Goal: Task Accomplishment & Management: Use online tool/utility

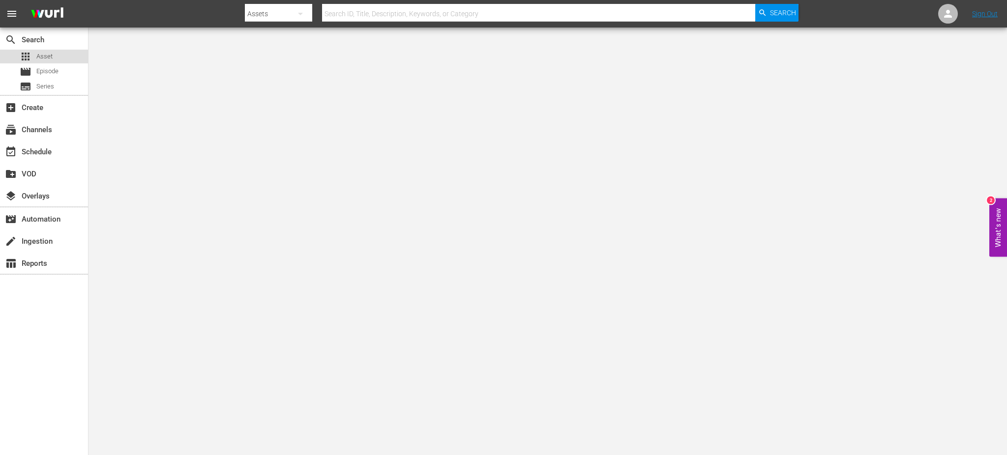
click at [40, 54] on span "Asset" at bounding box center [44, 57] width 16 height 10
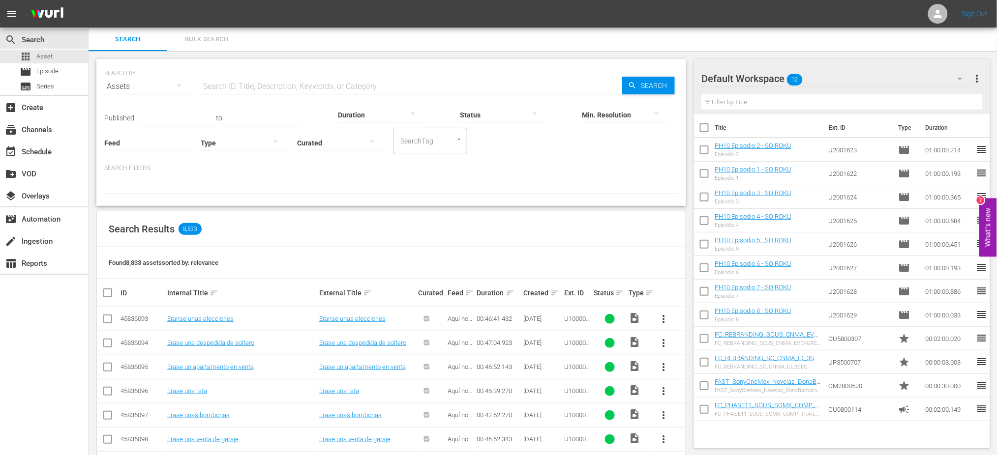
drag, startPoint x: 50, startPoint y: 56, endPoint x: 184, endPoint y: 59, distance: 134.3
click at [49, 57] on span "Asset" at bounding box center [44, 57] width 16 height 10
click at [30, 131] on div "subscriptions Channels" at bounding box center [27, 128] width 55 height 9
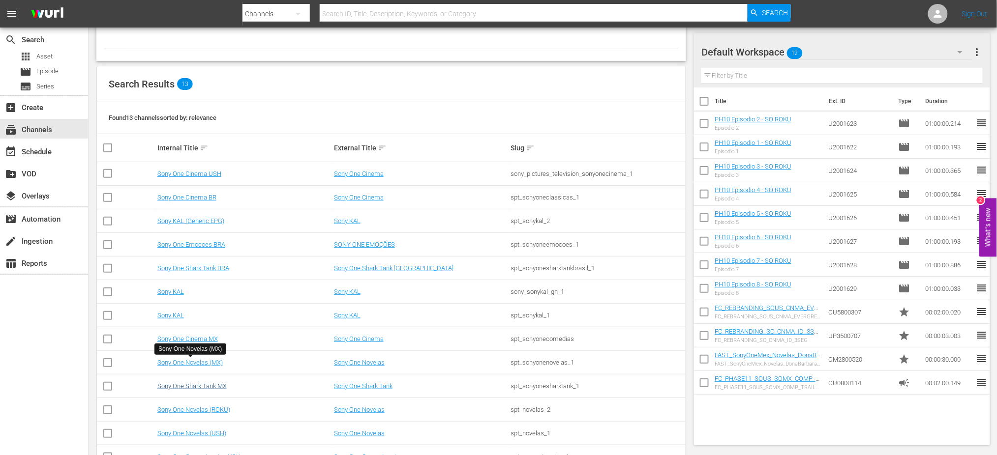
scroll to position [97, 0]
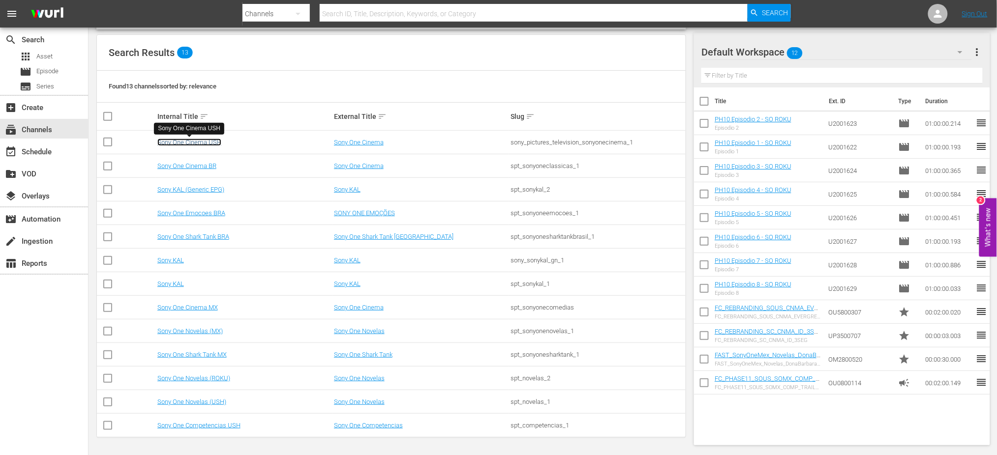
click at [189, 142] on link "Sony One Cinema USH" at bounding box center [189, 142] width 64 height 7
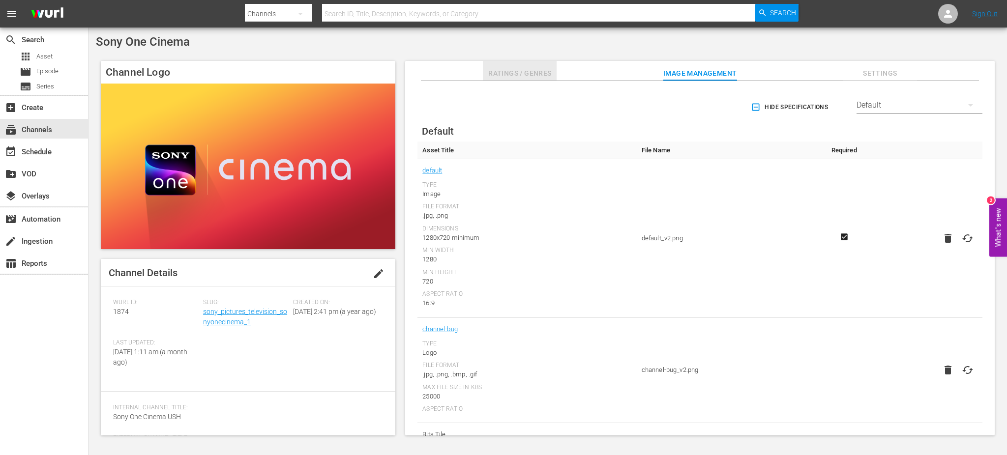
click at [535, 70] on span "Ratings / Genres" at bounding box center [520, 73] width 74 height 12
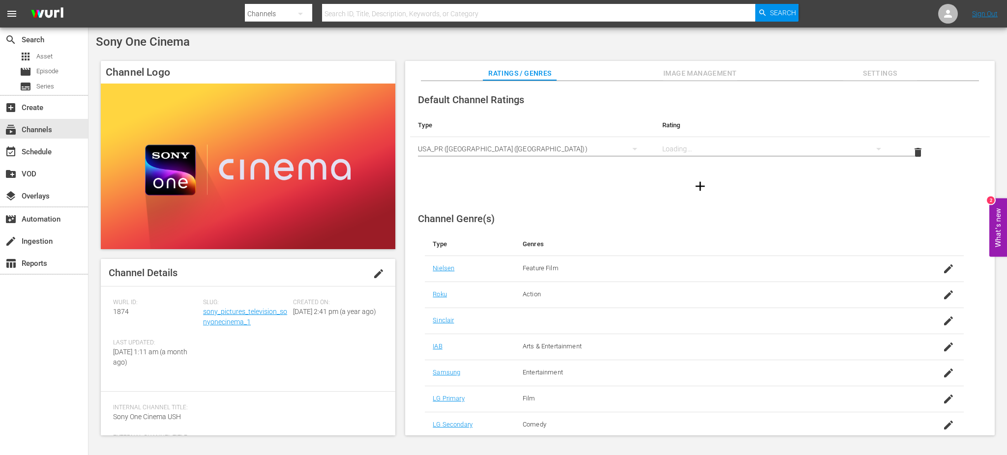
scroll to position [59, 0]
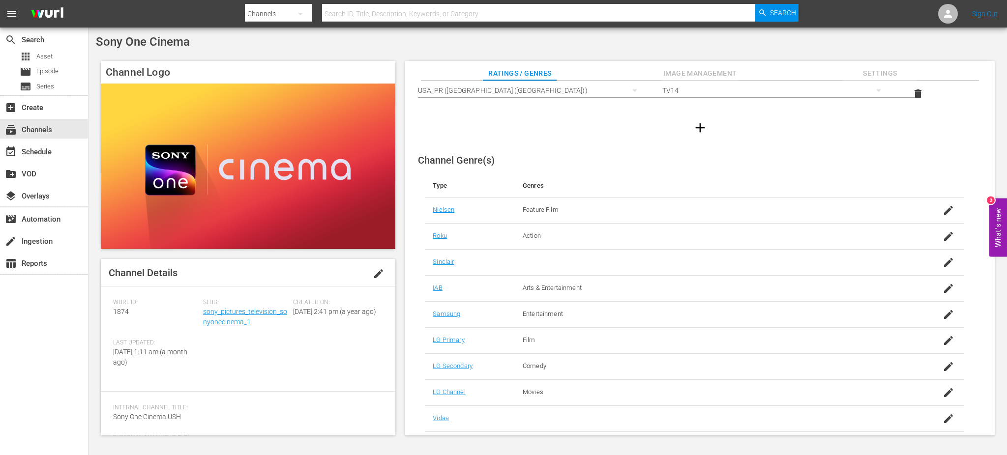
click at [865, 76] on span "Settings" at bounding box center [880, 73] width 74 height 12
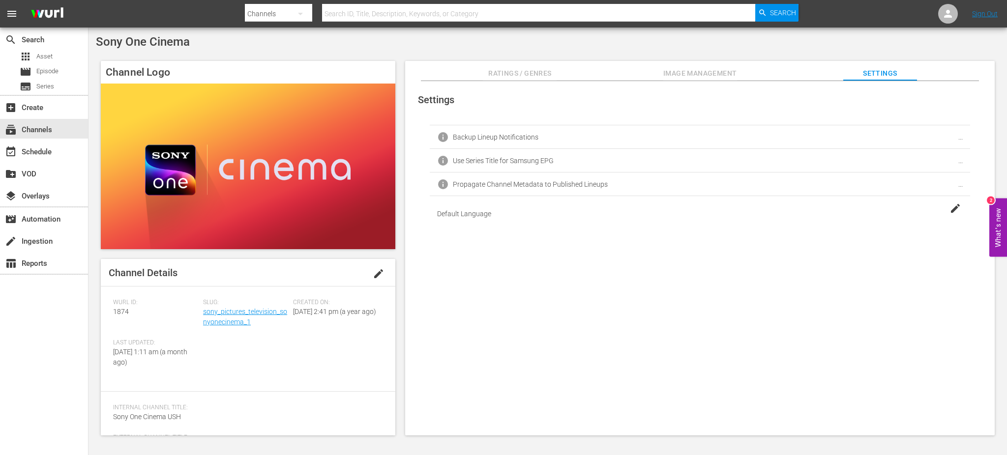
click at [691, 70] on span "Image Management" at bounding box center [700, 73] width 74 height 12
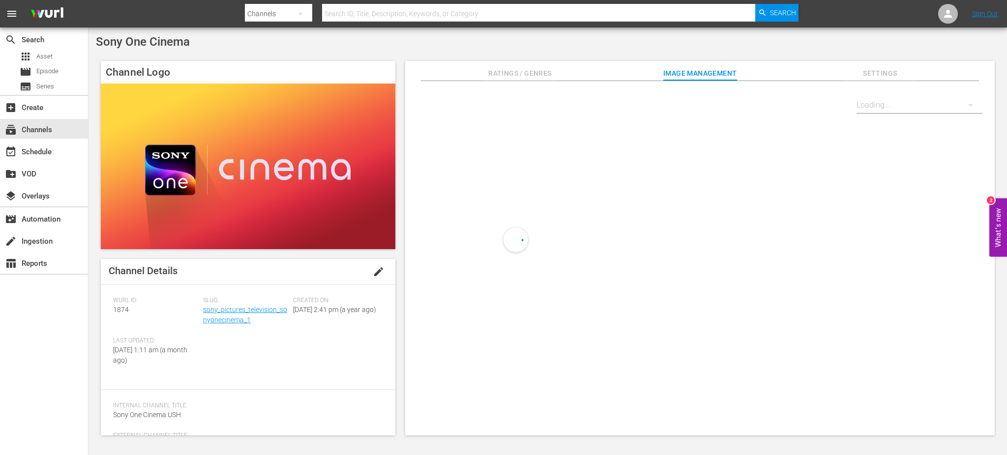
scroll to position [0, 0]
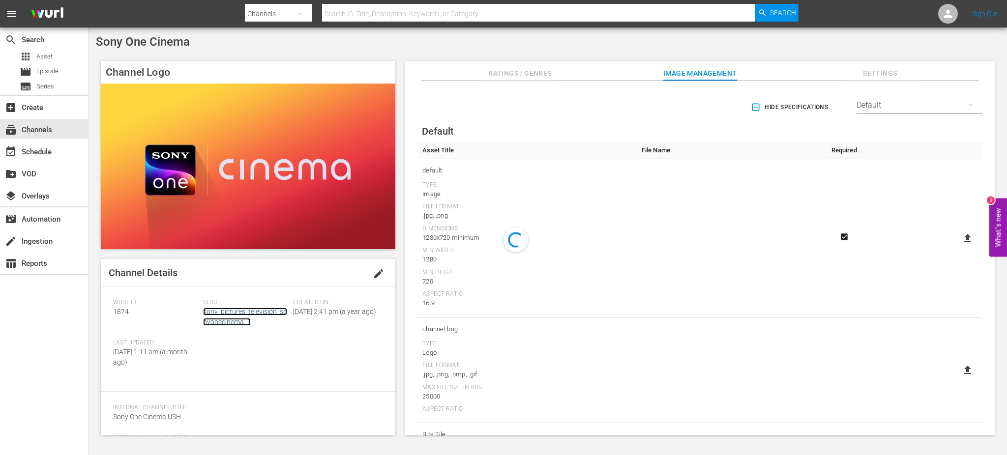
click at [234, 310] on link "sony_pictures_television_sonyonecinema_1" at bounding box center [245, 317] width 84 height 18
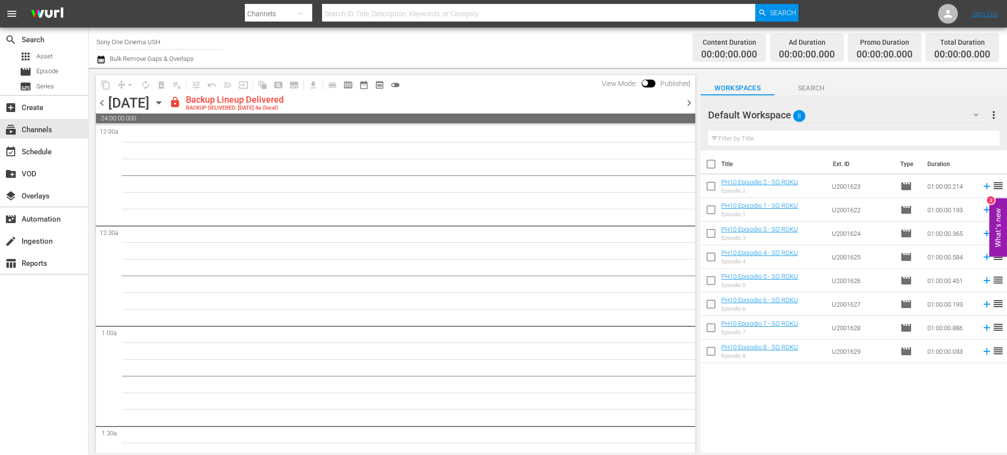
click at [101, 99] on span "chevron_left" at bounding box center [102, 103] width 12 height 12
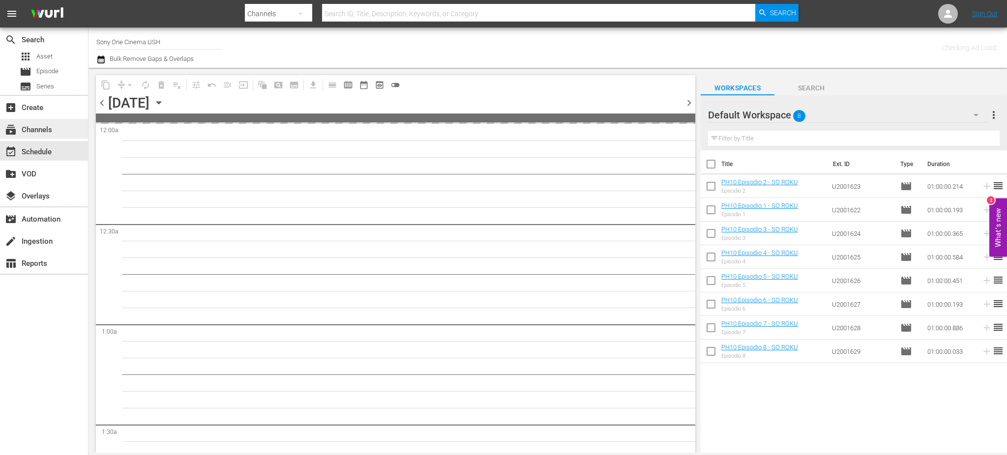
click at [36, 125] on div "subscriptions Channels" at bounding box center [27, 128] width 55 height 9
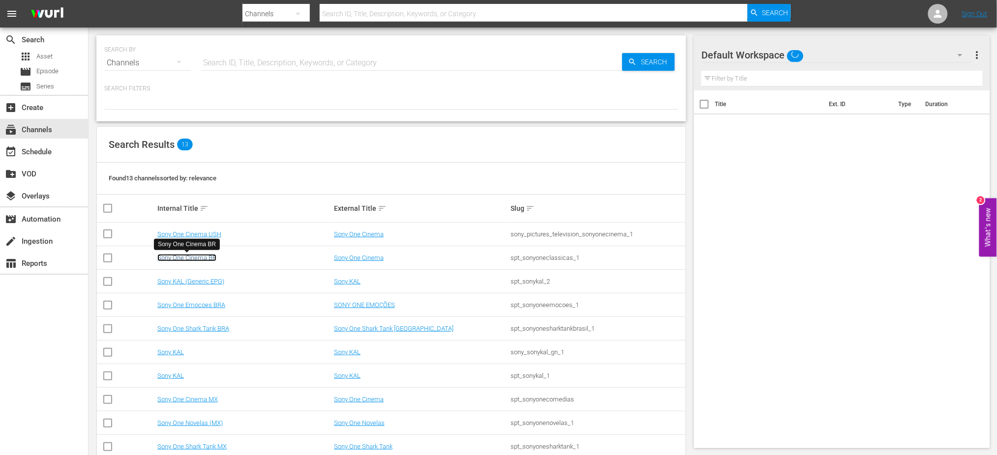
click at [195, 255] on link "Sony One Cinema BR" at bounding box center [186, 257] width 59 height 7
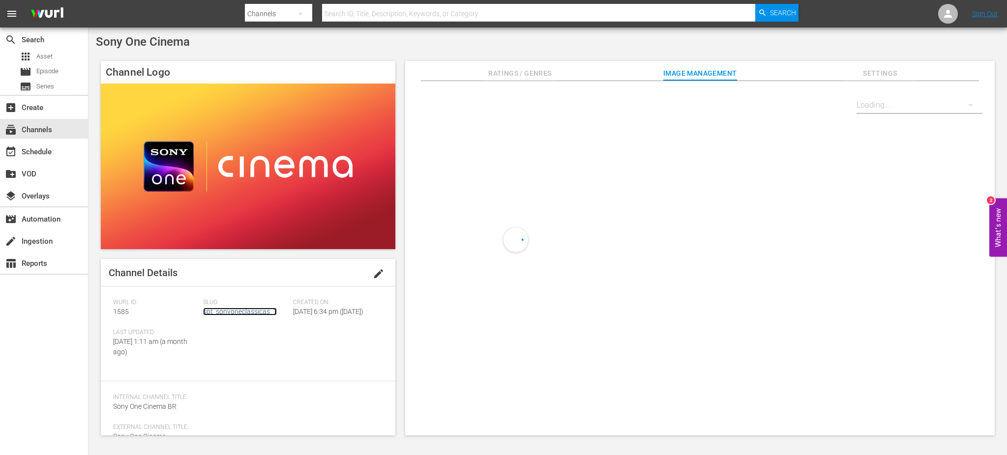
click at [253, 311] on link "spt_sonyoneclassicas_1" at bounding box center [240, 312] width 74 height 8
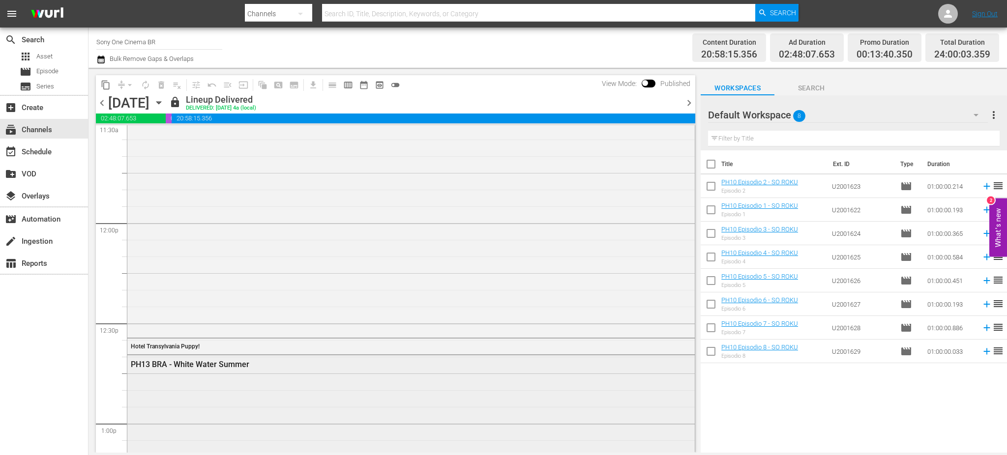
scroll to position [2360, 0]
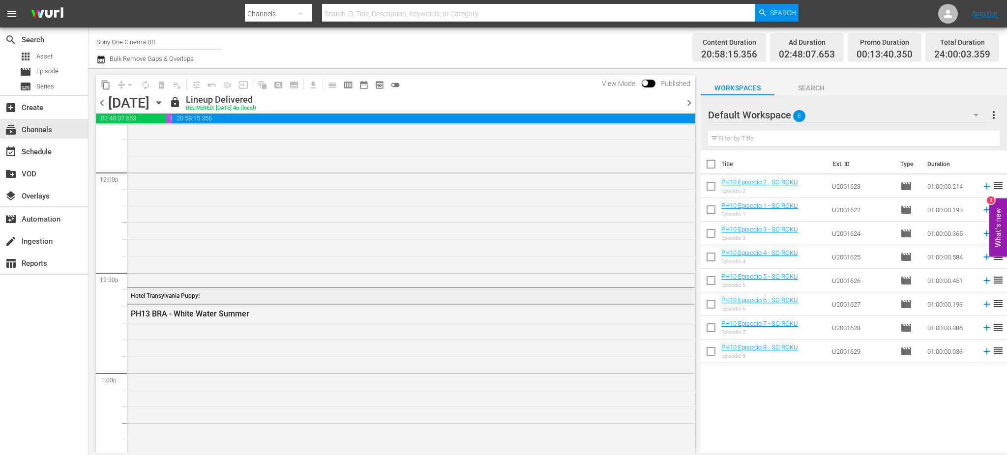
click at [528, 295] on div "Hotel Transylvania Puppy!" at bounding box center [384, 296] width 507 height 7
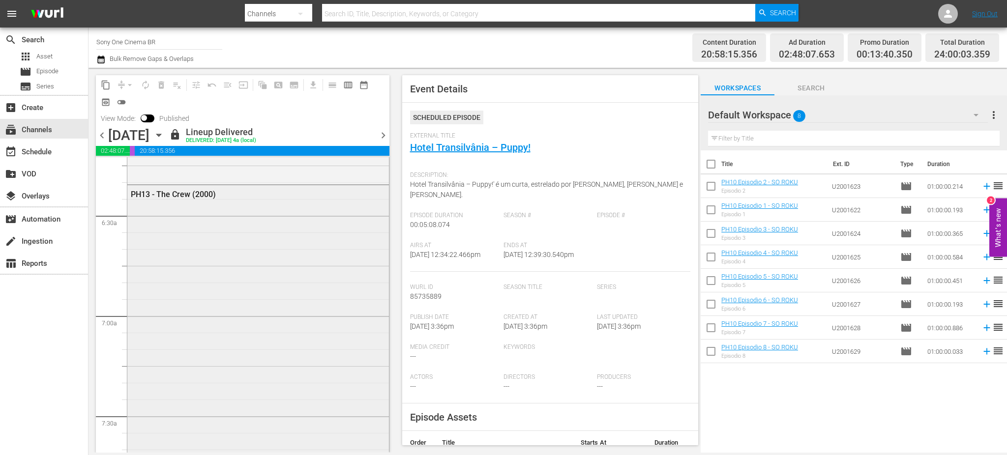
scroll to position [852, 0]
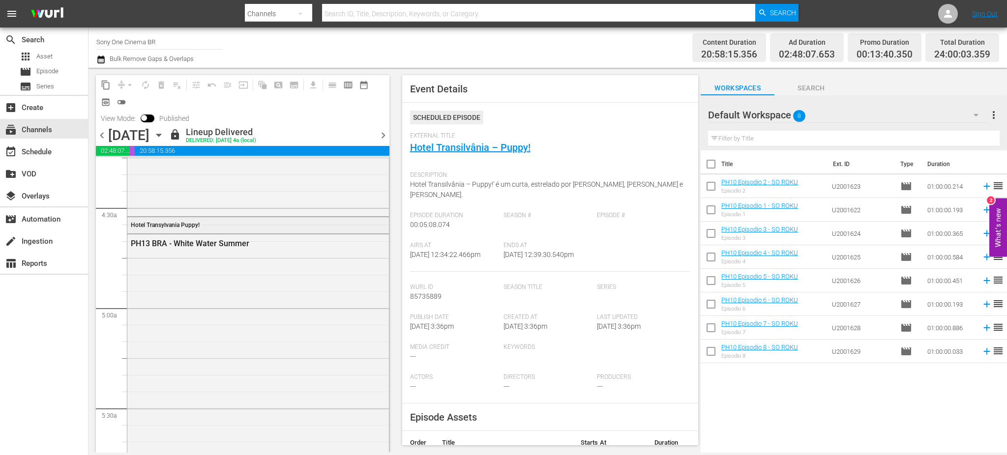
click at [352, 221] on div "Hotel Transylvania Puppy!" at bounding box center [258, 224] width 262 height 15
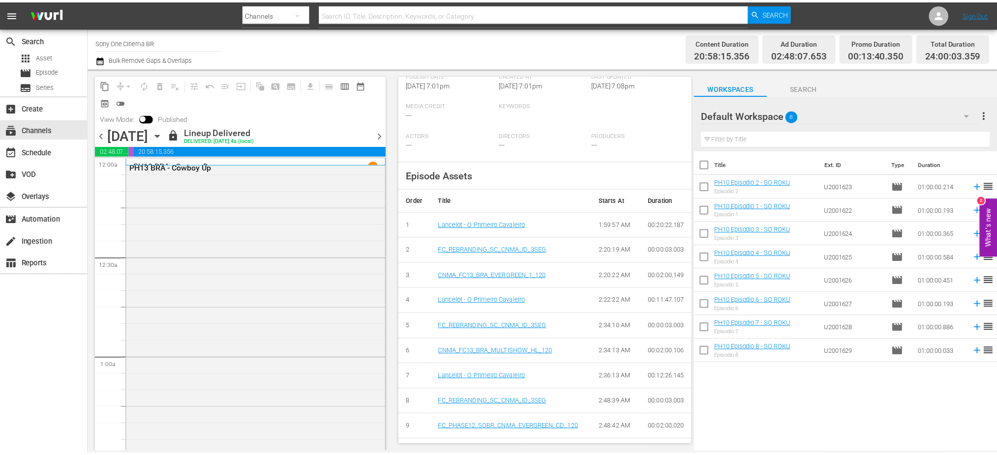
scroll to position [262, 0]
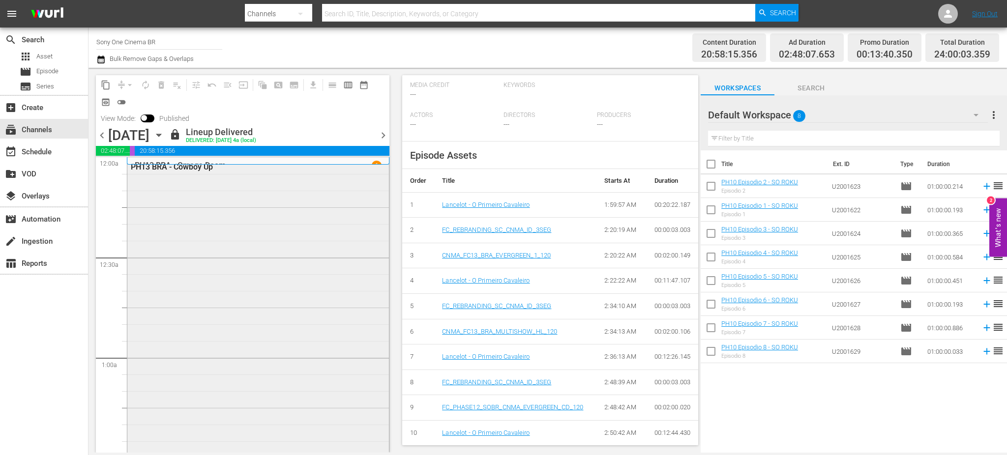
click at [232, 265] on div "PH13 BRA - Cowboy Up" at bounding box center [258, 357] width 262 height 398
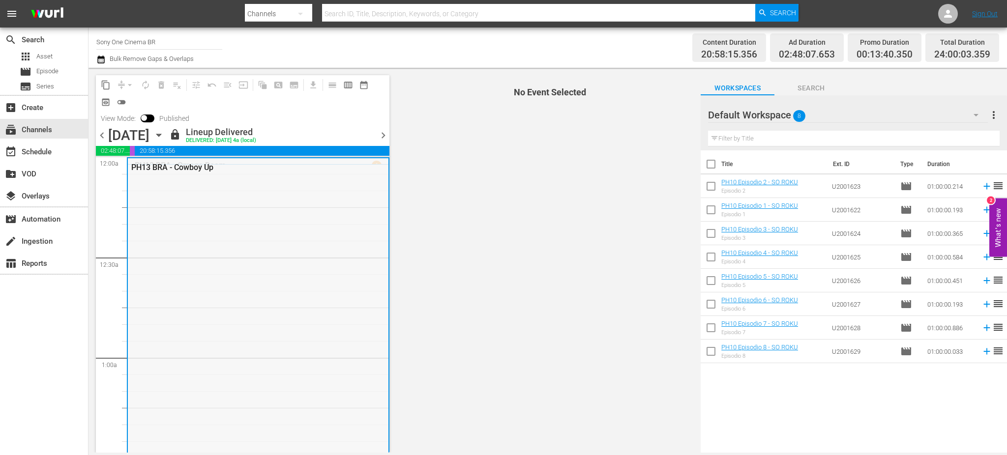
click at [238, 263] on div "PH13 BRA - Cowboy Up" at bounding box center [258, 357] width 261 height 398
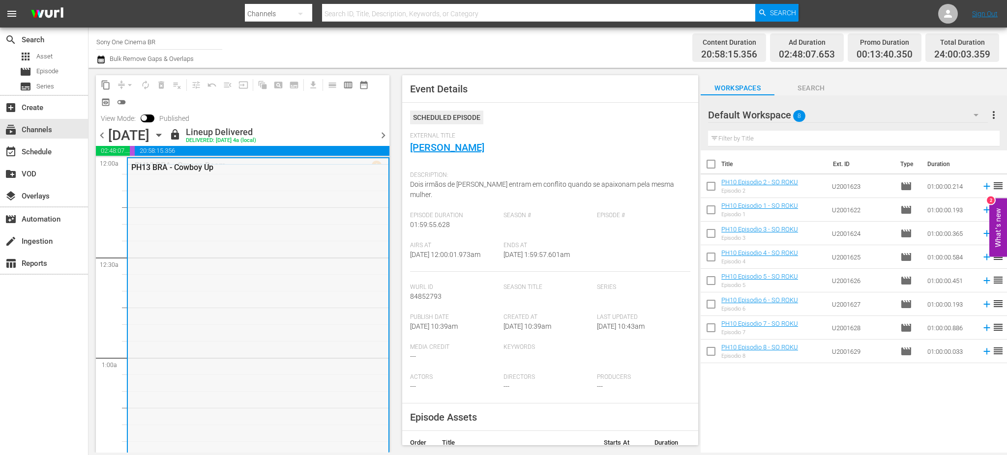
click at [234, 185] on div "PH13 BRA - Cowboy Up" at bounding box center [258, 357] width 261 height 398
click at [234, 249] on div "PH13 BRA - Cowboy Up" at bounding box center [258, 357] width 261 height 398
click at [457, 149] on link "[PERSON_NAME]" at bounding box center [447, 148] width 74 height 12
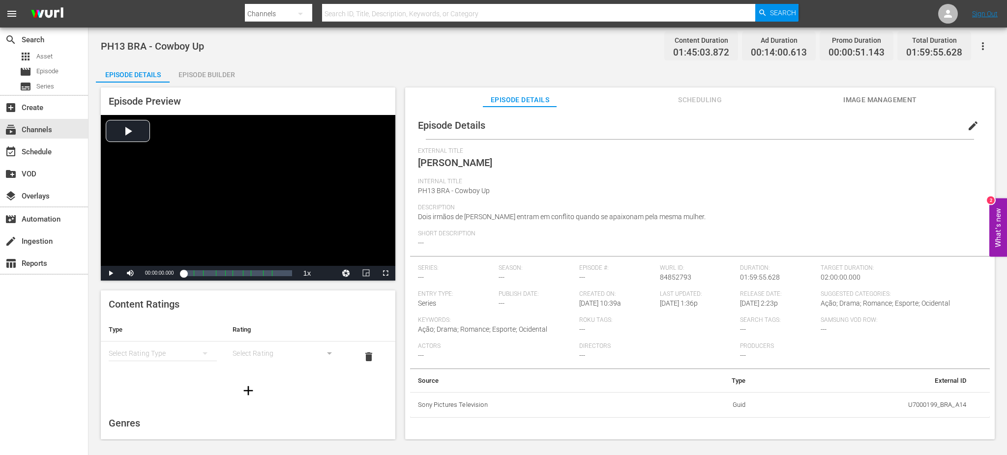
click at [224, 77] on div "Episode Builder" at bounding box center [207, 75] width 74 height 24
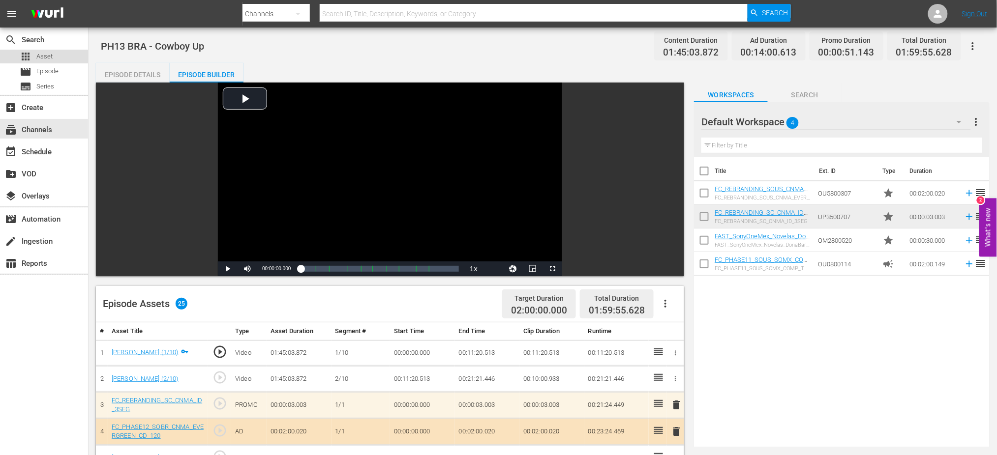
click at [48, 54] on span "Asset" at bounding box center [44, 57] width 16 height 10
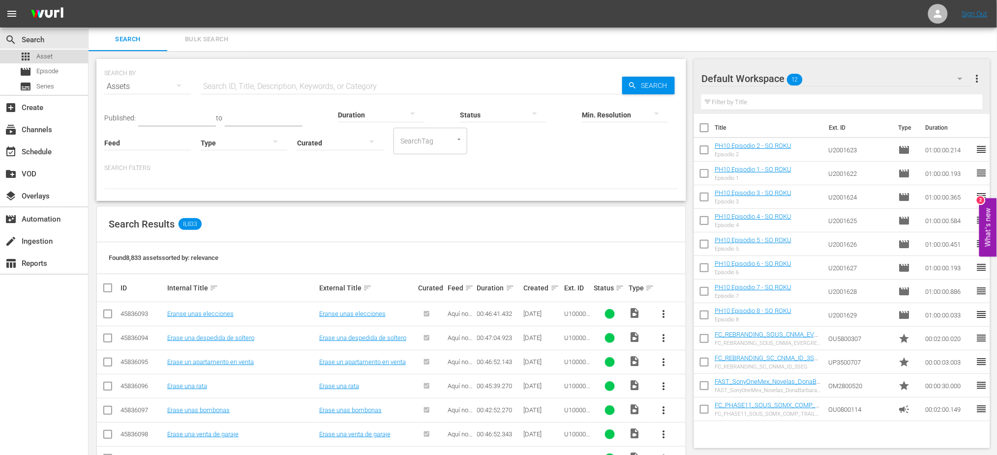
click at [47, 52] on span "Asset" at bounding box center [44, 57] width 16 height 10
click at [42, 58] on span "Asset" at bounding box center [44, 57] width 16 height 10
click at [208, 36] on span "Bulk Search" at bounding box center [206, 39] width 67 height 11
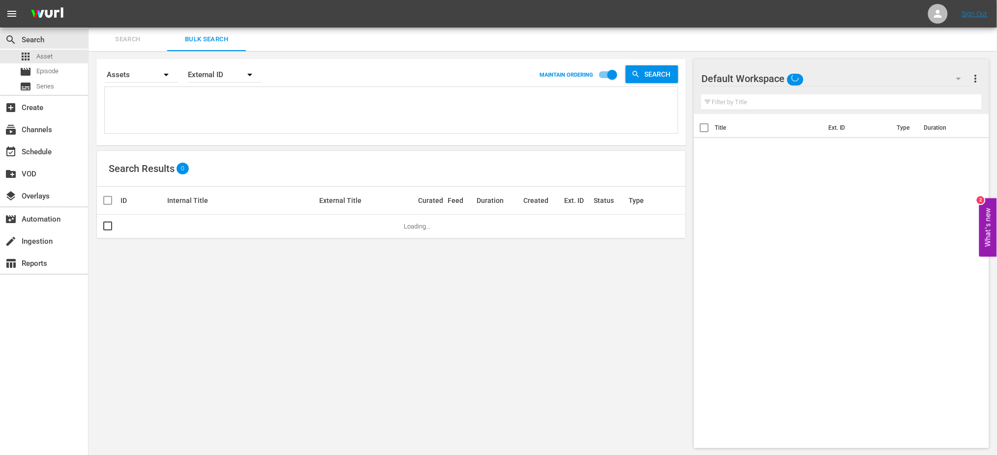
click at [142, 90] on textarea at bounding box center [392, 112] width 570 height 45
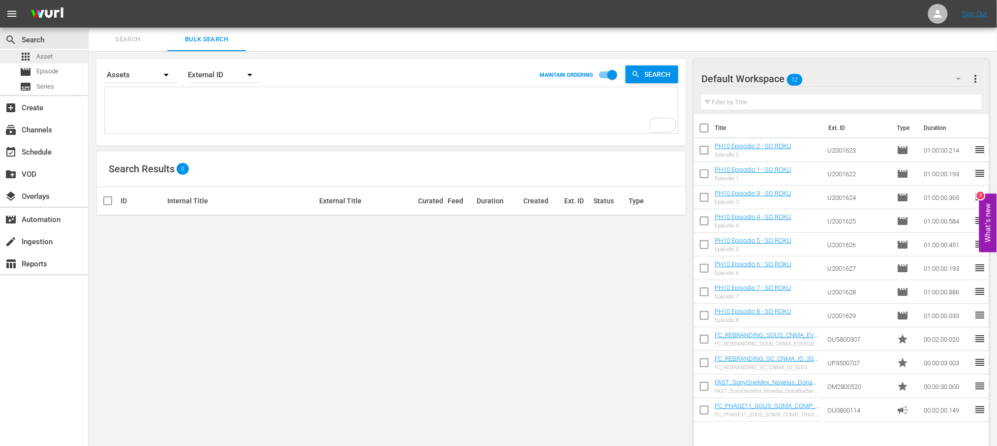
click at [45, 54] on span "Asset" at bounding box center [44, 57] width 16 height 10
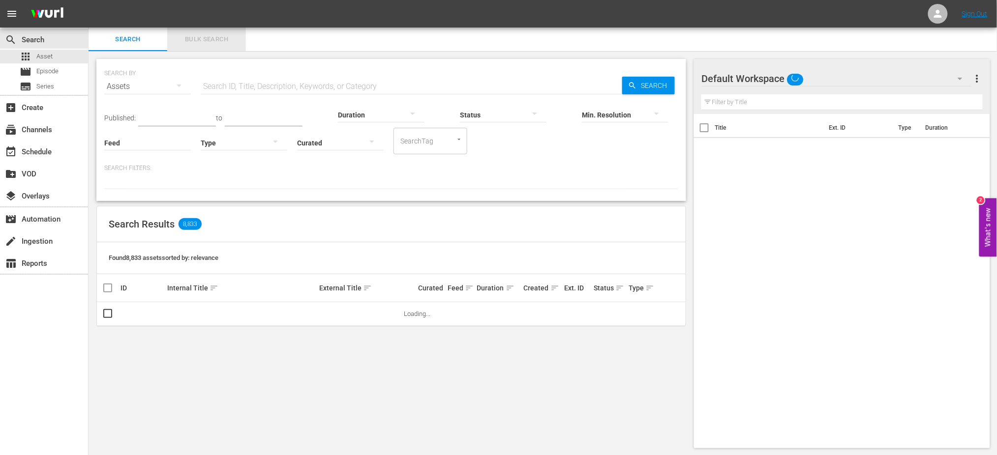
click at [199, 38] on span "Bulk Search" at bounding box center [206, 39] width 67 height 11
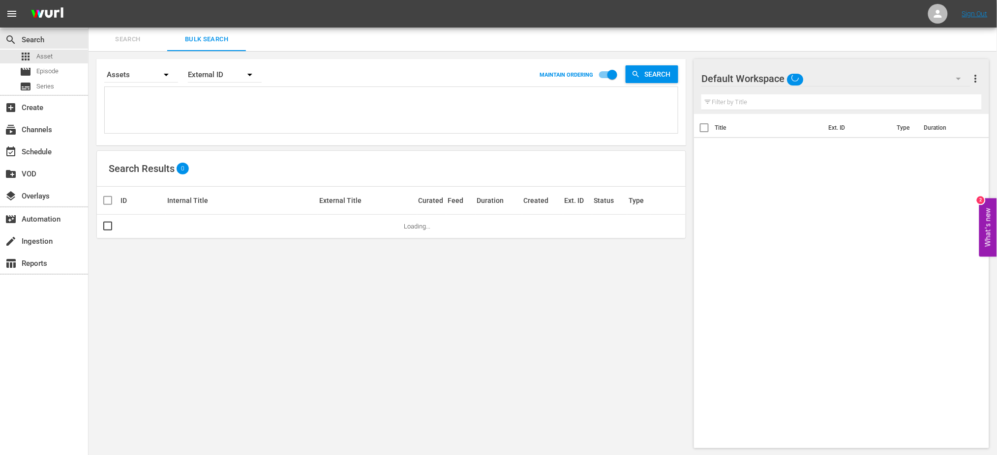
click at [149, 97] on textarea at bounding box center [392, 112] width 570 height 45
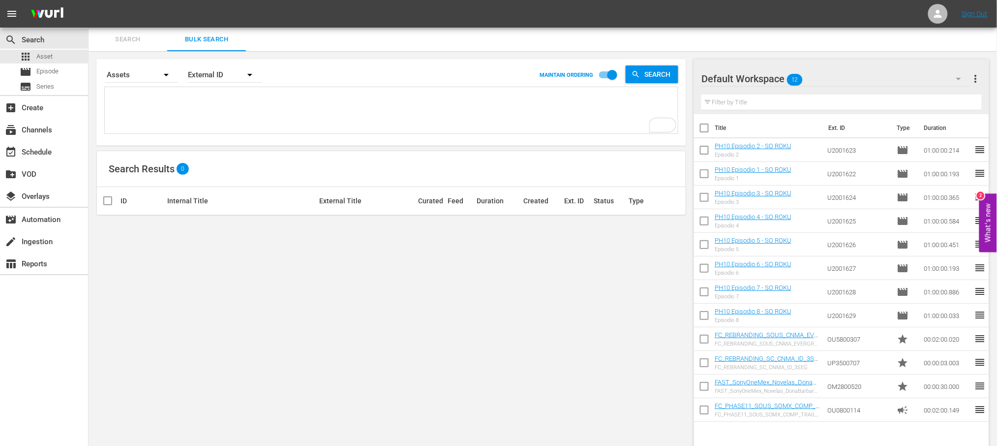
paste textarea "OM5800363"
type textarea "OM5800363"
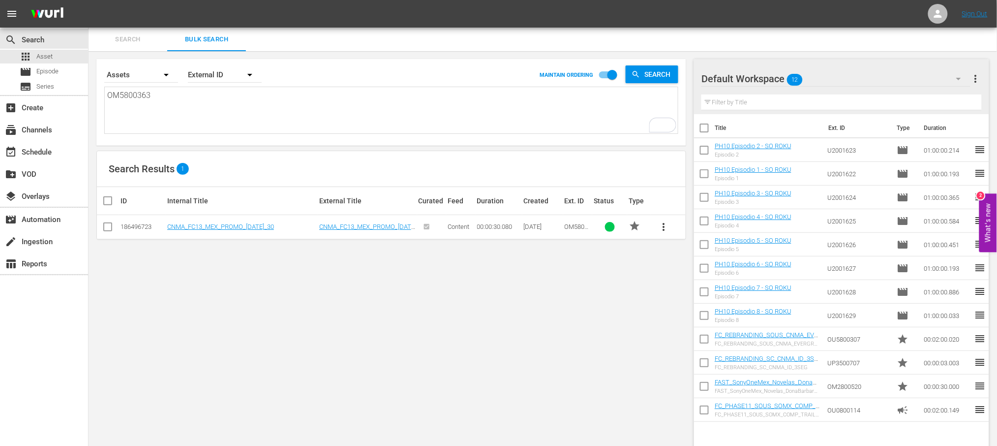
drag, startPoint x: 165, startPoint y: 97, endPoint x: 99, endPoint y: 96, distance: 65.9
click at [99, 96] on div "Search By Assets Order By External ID MAINTAIN ORDERING Search OM5800363 OM5800…" at bounding box center [391, 102] width 590 height 87
type textarea "OM5800363"
click at [273, 225] on link "CNMA_FC13_MEX_PROMO_[DATE]_30" at bounding box center [220, 226] width 107 height 7
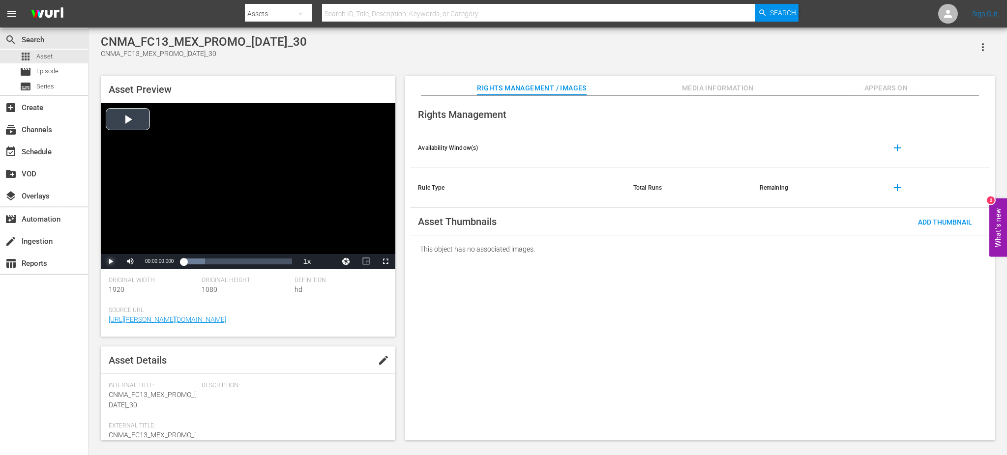
click at [111, 262] on span "Video Player" at bounding box center [111, 262] width 0 height 0
drag, startPoint x: 292, startPoint y: 263, endPoint x: 280, endPoint y: 262, distance: 11.9
click at [280, 262] on div "00:00:26.813" at bounding box center [231, 262] width 97 height 10
click at [111, 262] on span "Video Player" at bounding box center [111, 262] width 0 height 0
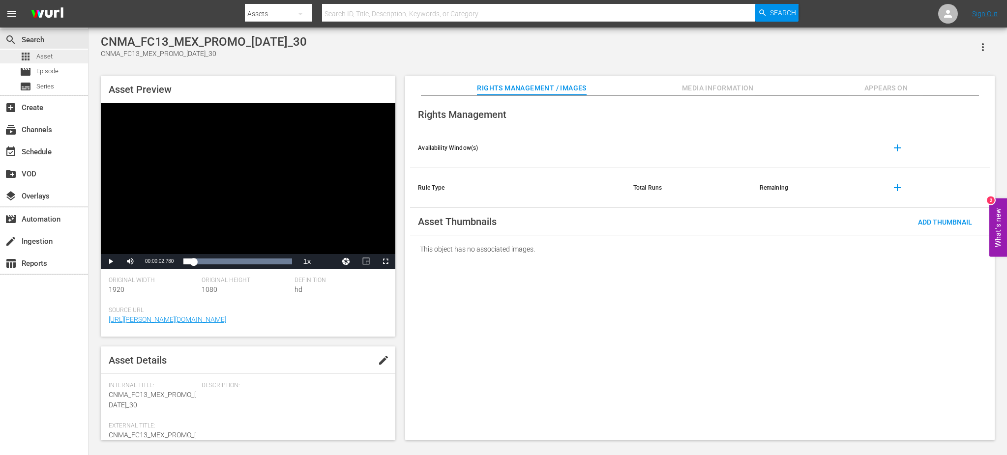
click at [45, 60] on span "Asset" at bounding box center [44, 57] width 16 height 10
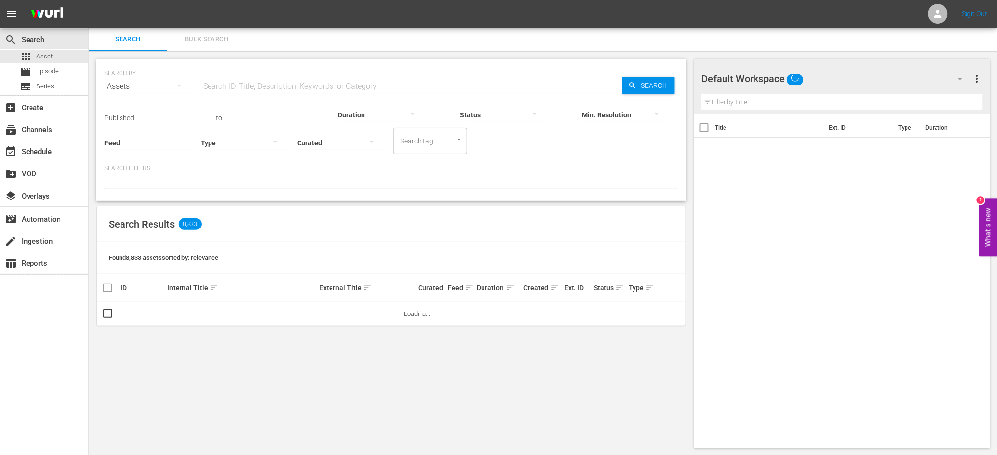
click at [225, 39] on span "Bulk Search" at bounding box center [206, 39] width 67 height 11
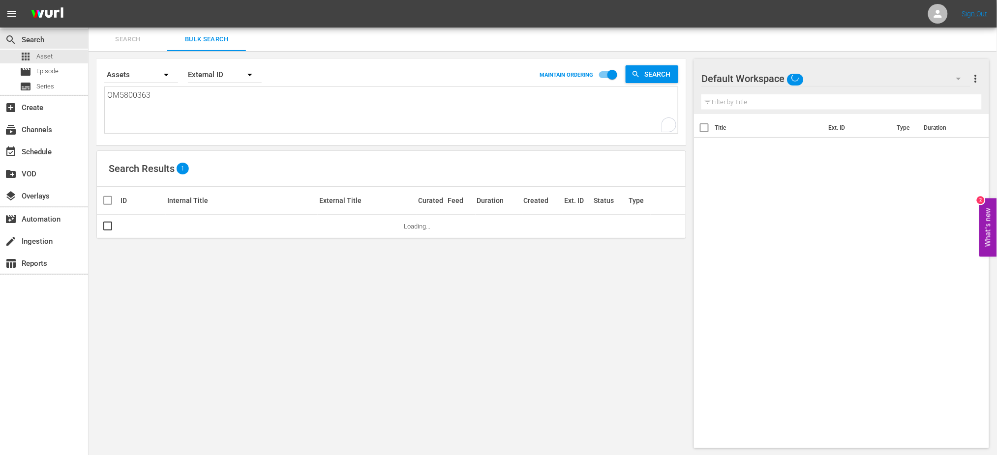
drag, startPoint x: 156, startPoint y: 94, endPoint x: 83, endPoint y: 95, distance: 72.8
click at [89, 0] on div "search Search apps Asset movie Episode subtitles Series add_box Create subscrip…" at bounding box center [543, 0] width 908 height 0
paste textarea "1"
type textarea "OM5800361"
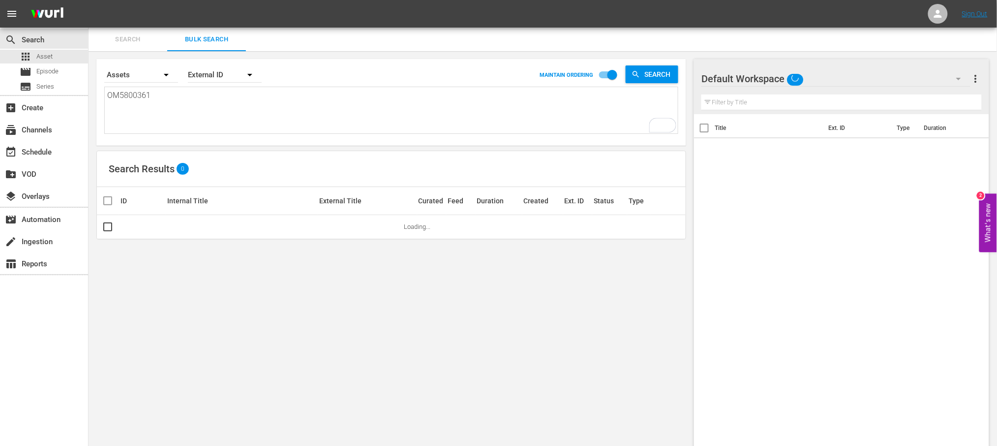
type textarea "OM5800361"
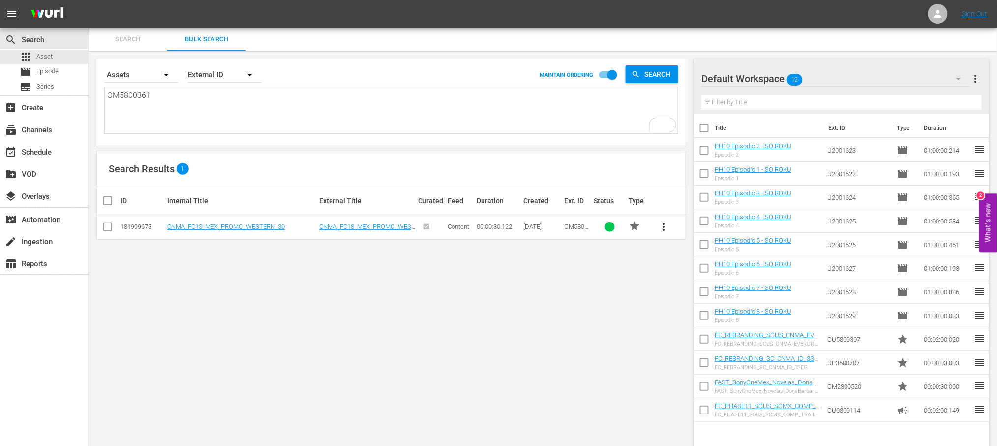
click at [265, 221] on td "CNMA_FC13_MEX_PROMO_WESTERN_30" at bounding box center [242, 227] width 152 height 24
click at [264, 223] on link "CNMA_FC13_MEX_PROMO_WESTERN_30" at bounding box center [226, 226] width 118 height 7
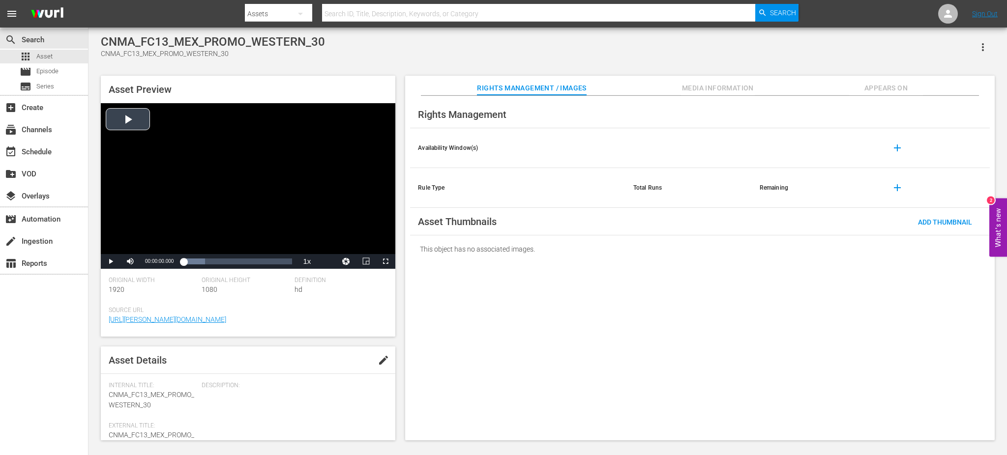
click at [132, 117] on div "Video Player" at bounding box center [248, 178] width 295 height 151
drag, startPoint x: 191, startPoint y: 260, endPoint x: 274, endPoint y: 260, distance: 83.1
click at [274, 260] on div "00:00:01.459" at bounding box center [228, 262] width 91 height 10
click at [269, 266] on div "00:00:25.467" at bounding box center [226, 262] width 86 height 10
click at [111, 262] on span "Video Player" at bounding box center [111, 262] width 0 height 0
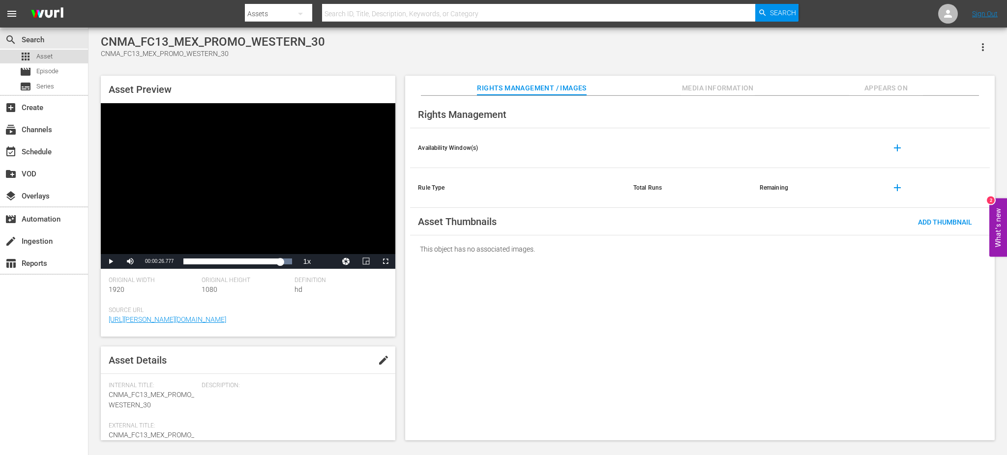
click at [45, 58] on span "Asset" at bounding box center [44, 57] width 16 height 10
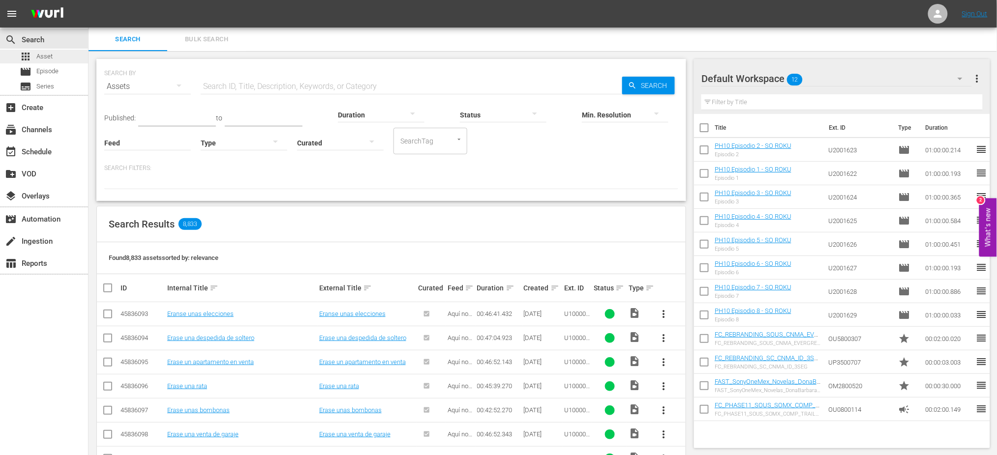
click at [53, 51] on div "apps Asset" at bounding box center [44, 57] width 88 height 14
click at [200, 31] on button "Bulk Search" at bounding box center [206, 40] width 79 height 24
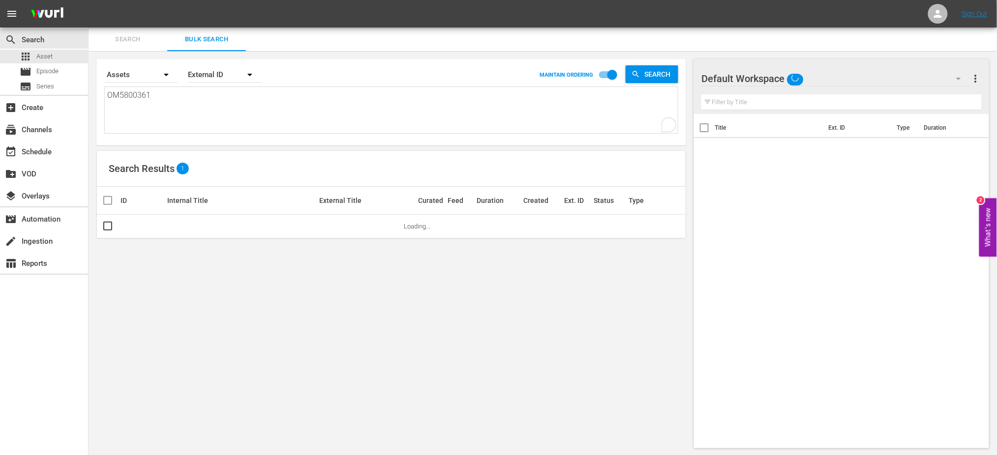
drag, startPoint x: 140, startPoint y: 92, endPoint x: 97, endPoint y: 91, distance: 42.8
click at [97, 91] on div "Search By Assets Order By External ID MAINTAIN ORDERING Search OM5800361 OM5800…" at bounding box center [391, 102] width 590 height 87
paste textarea "U2800549"
type textarea "OU2800549"
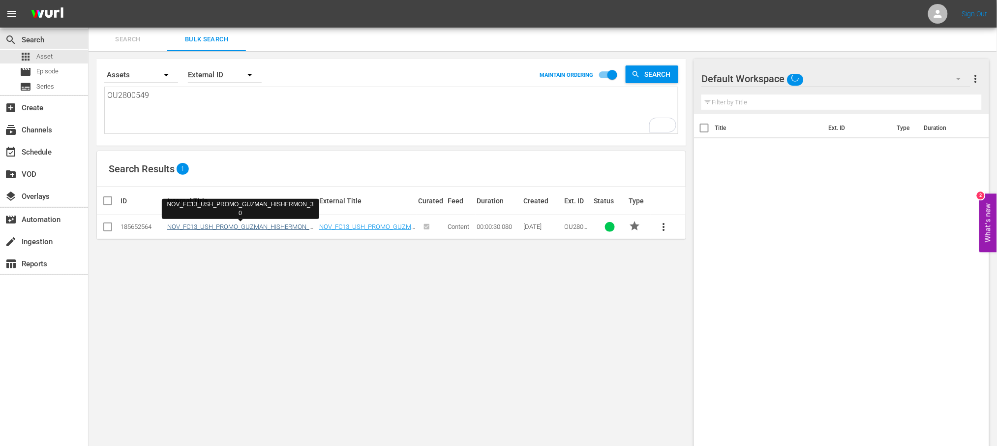
type textarea "OU2800549"
click at [262, 225] on link "NOV_FC13_USH_PROMO_GUZMAN_HISHERMON_30" at bounding box center [240, 230] width 146 height 15
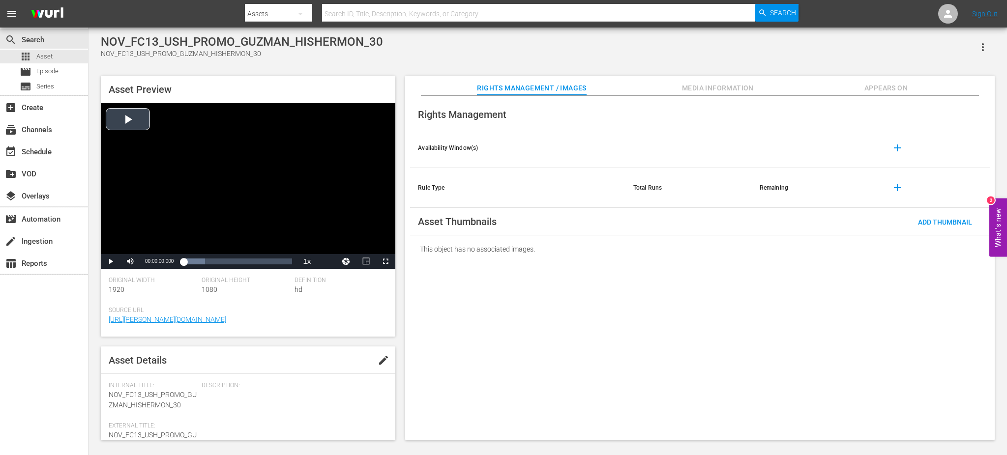
click at [130, 119] on div "Video Player" at bounding box center [248, 178] width 295 height 151
drag, startPoint x: 191, startPoint y: 262, endPoint x: 221, endPoint y: 262, distance: 30.0
click at [216, 262] on div "00:00:02.408" at bounding box center [199, 262] width 33 height 10
drag, startPoint x: 226, startPoint y: 265, endPoint x: 245, endPoint y: 264, distance: 19.7
click at [241, 264] on div "00:00:19.382" at bounding box center [212, 262] width 58 height 10
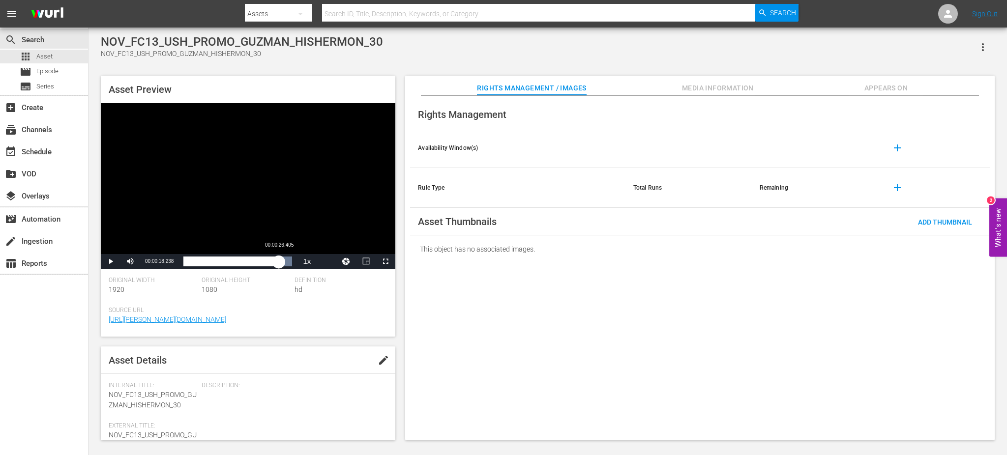
drag, startPoint x: 249, startPoint y: 264, endPoint x: 279, endPoint y: 265, distance: 30.0
click at [279, 265] on div "00:00:17.895" at bounding box center [230, 262] width 95 height 10
click at [31, 57] on div "apps Asset" at bounding box center [36, 57] width 33 height 14
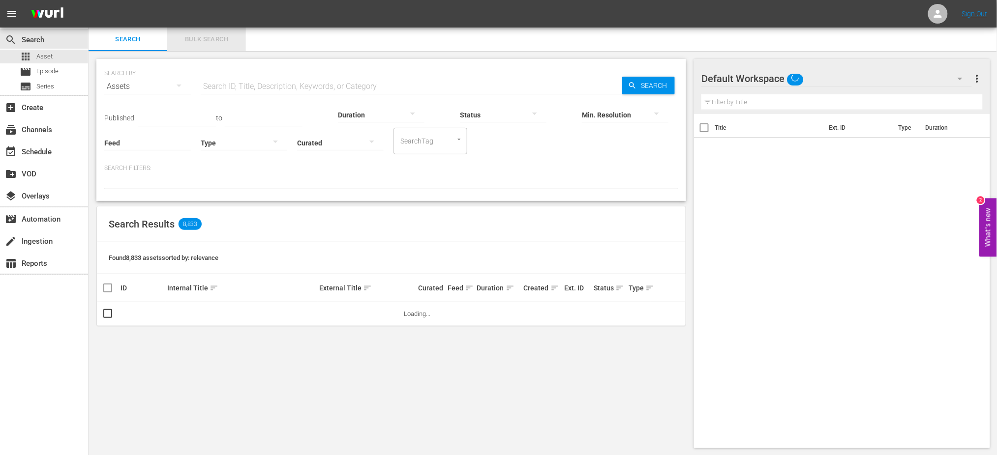
click at [197, 38] on span "Bulk Search" at bounding box center [206, 39] width 67 height 11
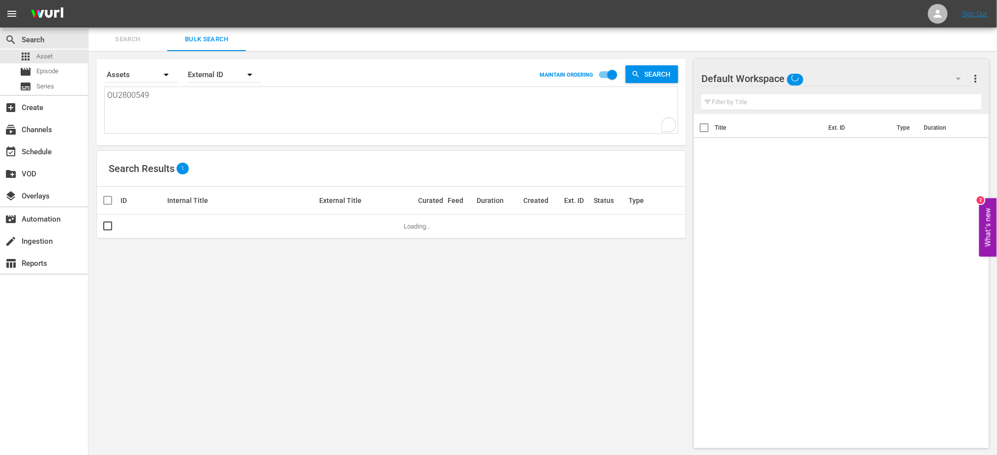
click at [143, 92] on textarea "OU2800549" at bounding box center [392, 112] width 570 height 45
drag, startPoint x: 157, startPoint y: 95, endPoint x: 83, endPoint y: 93, distance: 74.8
click at [89, 0] on div "search Search apps Asset movie Episode subtitles Series add_box Create subscrip…" at bounding box center [543, 0] width 908 height 0
paste textarea "8"
type textarea "OU2800548"
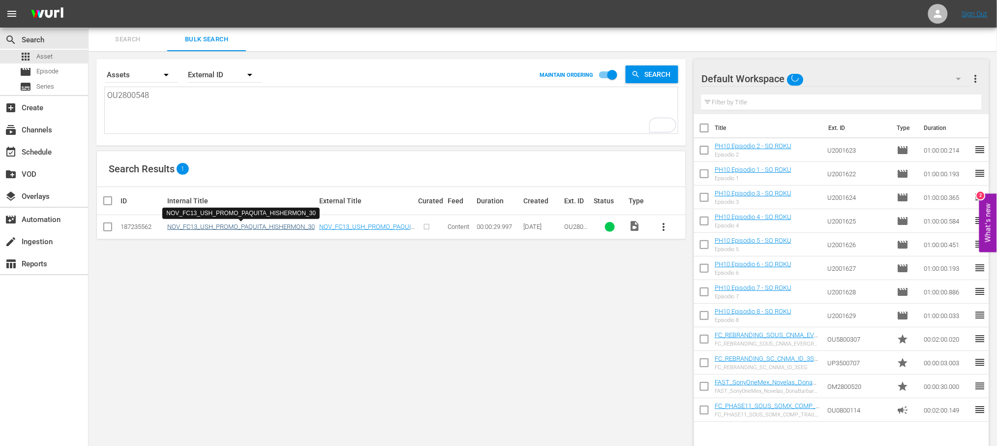
type textarea "OU2800548"
click at [263, 227] on link "NOV_FC13_USH_PROMO_PAQUITA_HISHERMON_30" at bounding box center [241, 226] width 148 height 7
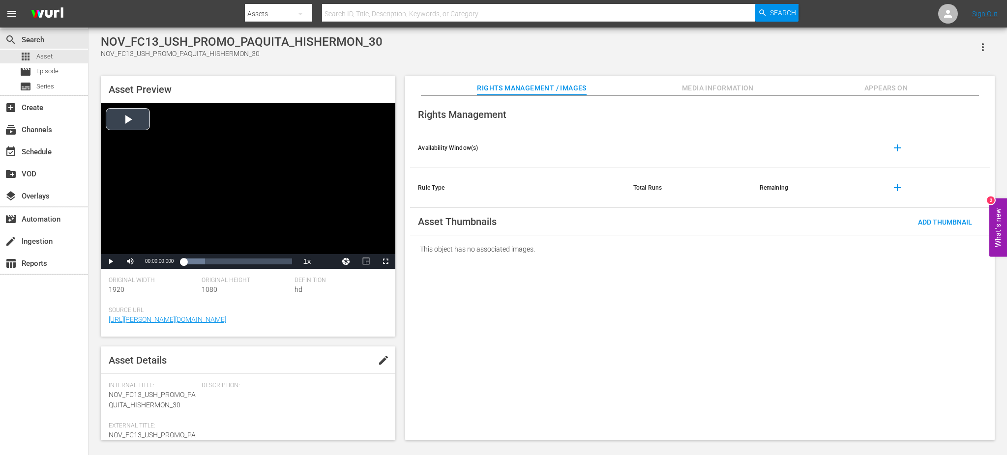
click at [124, 120] on div "Video Player" at bounding box center [248, 178] width 295 height 151
drag, startPoint x: 193, startPoint y: 262, endPoint x: 287, endPoint y: 279, distance: 95.9
click at [287, 279] on div "Asset Preview Video Player is loading. Play Video Pause Mute Current Time 00:00…" at bounding box center [248, 206] width 295 height 261
click at [278, 263] on div "Loaded : 100.00% 00:00:26.196 00:00:29.580" at bounding box center [237, 262] width 109 height 10
click at [38, 56] on span "Asset" at bounding box center [44, 57] width 16 height 10
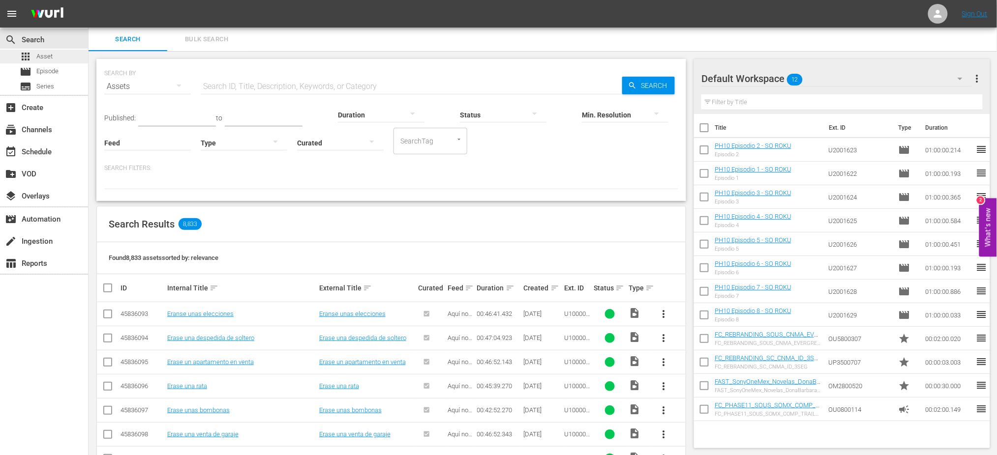
click at [51, 55] on span "Asset" at bounding box center [44, 57] width 16 height 10
click at [202, 41] on span "Bulk Search" at bounding box center [206, 39] width 67 height 11
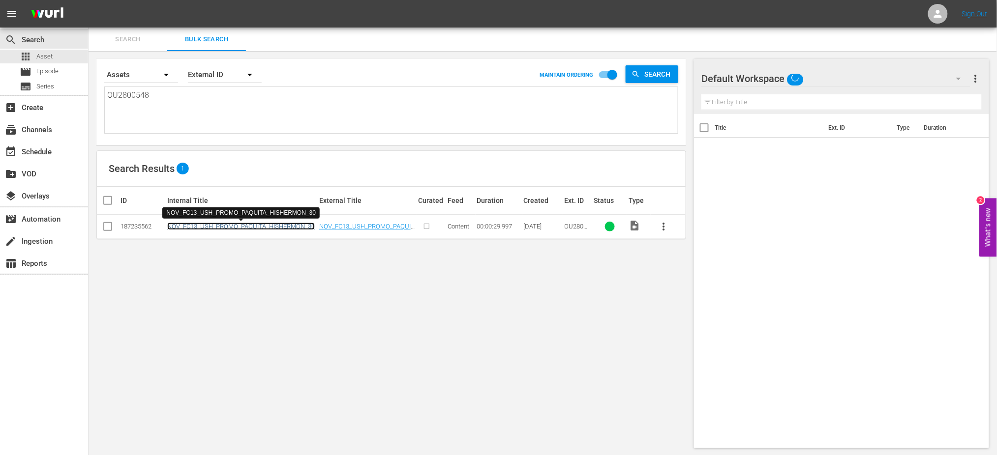
click at [254, 225] on link "NOV_FC13_USH_PROMO_PAQUITA_HISHERMON_30" at bounding box center [241, 226] width 148 height 7
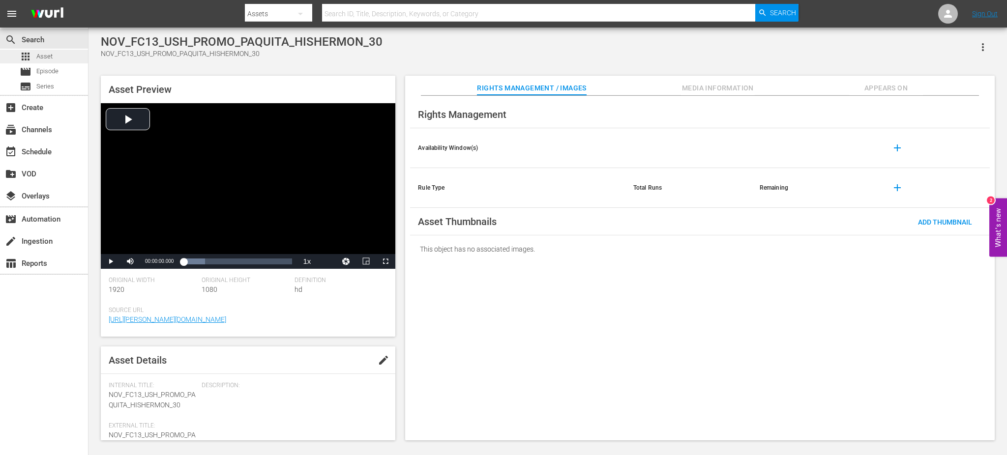
click at [56, 53] on div "apps Asset" at bounding box center [44, 57] width 88 height 14
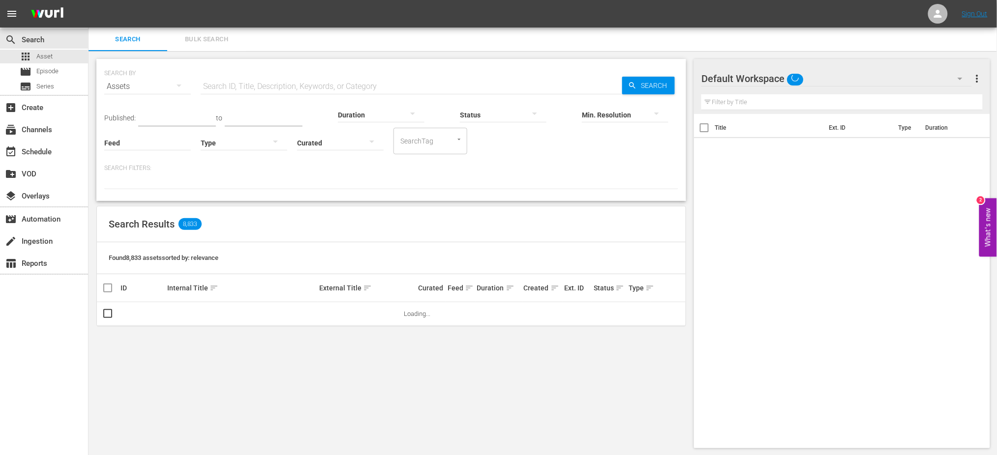
click at [224, 44] on span "Bulk Search" at bounding box center [206, 39] width 67 height 11
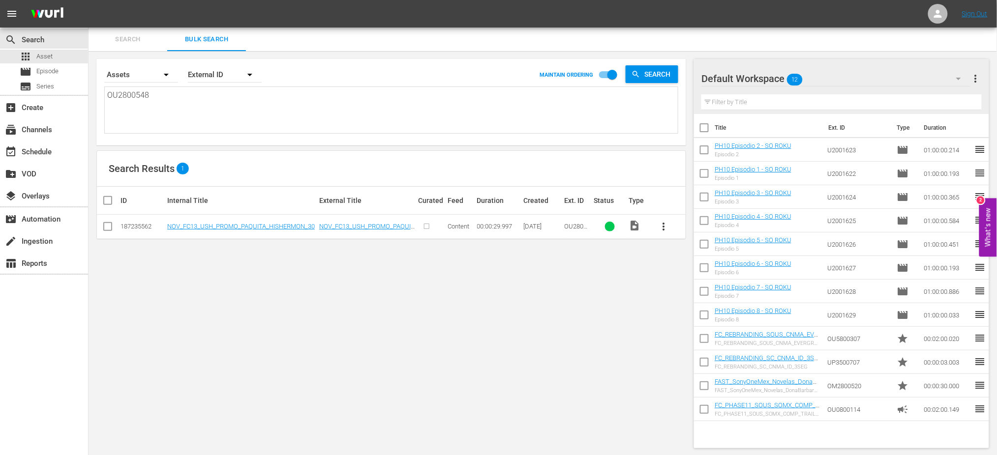
click at [131, 38] on span "Search" at bounding box center [127, 39] width 67 height 11
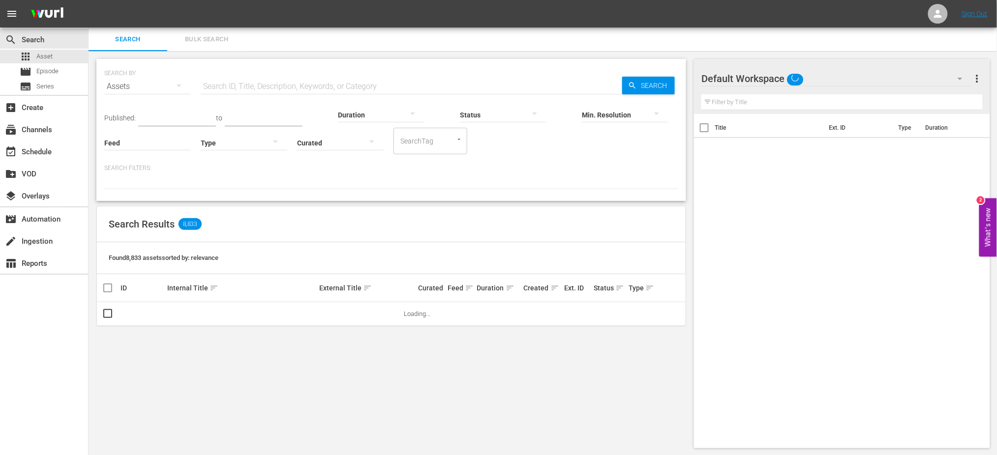
click at [199, 37] on span "Bulk Search" at bounding box center [206, 39] width 67 height 11
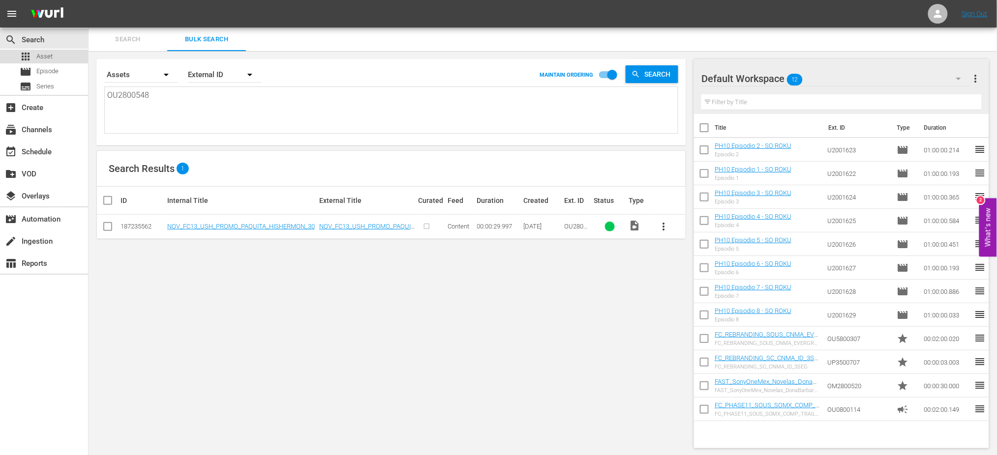
click at [44, 50] on div "apps Asset" at bounding box center [36, 57] width 33 height 14
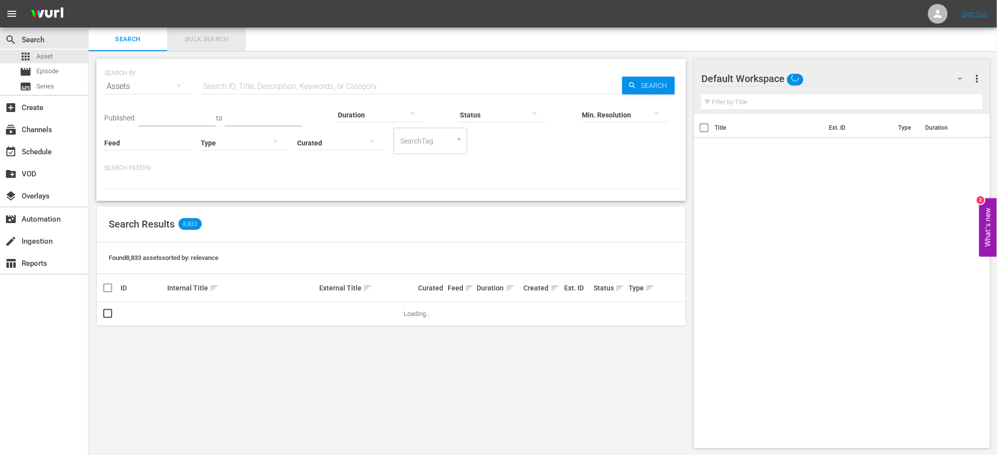
click at [205, 40] on span "Bulk Search" at bounding box center [206, 39] width 67 height 11
